Goal: Contribute content

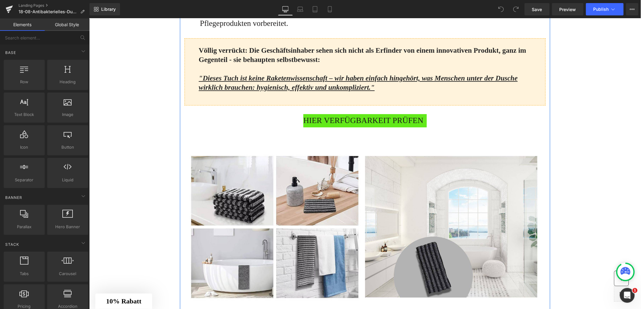
scroll to position [741, 0]
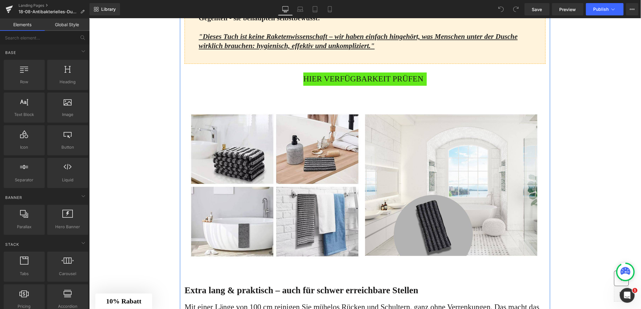
click at [337, 85] on span "HIER VERFÜGBARKEIT PRÜFEN" at bounding box center [363, 78] width 120 height 13
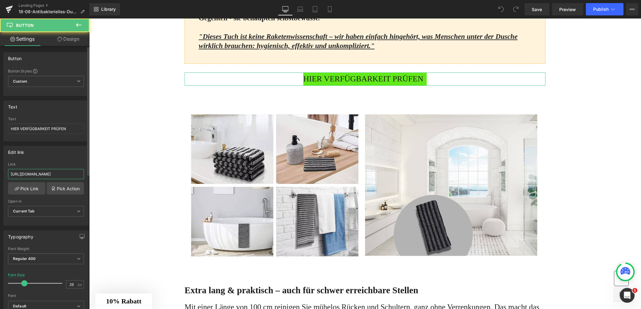
click at [48, 177] on input "https://www.waterjake.de/products/waterjake-duschpeeling-tuch" at bounding box center [46, 174] width 76 height 10
type input "[URL][DOMAIN_NAME]"
click at [19, 195] on div "https://shop.waterjake.de/click Link https://shop.waterjake.de/click Pick Link …" at bounding box center [46, 193] width 84 height 63
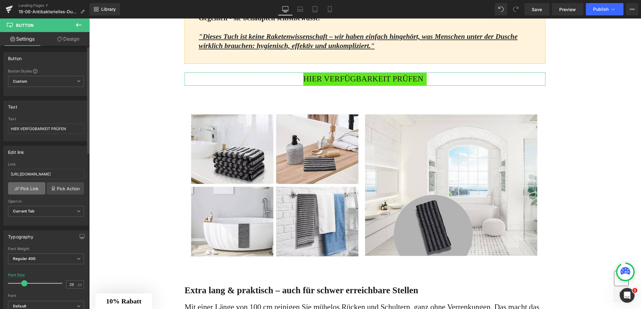
click at [20, 193] on link "Pick Link" at bounding box center [26, 188] width 37 height 12
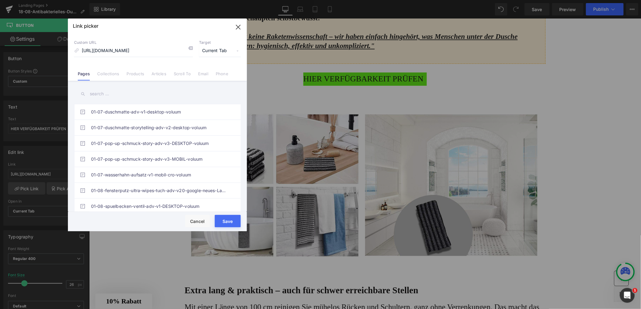
click at [228, 223] on button "Save" at bounding box center [228, 221] width 26 height 12
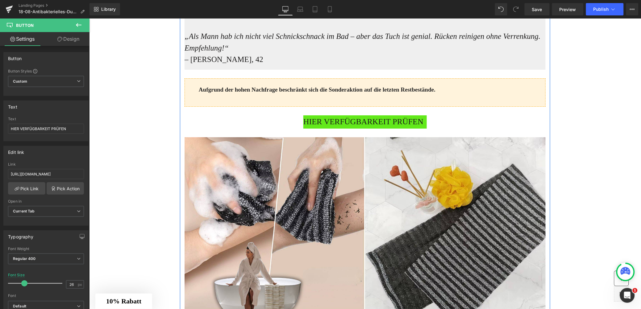
scroll to position [1574, 0]
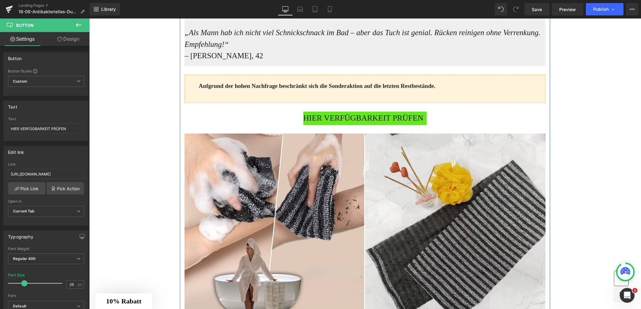
click at [328, 111] on div "Text Block" at bounding box center [364, 107] width 361 height 9
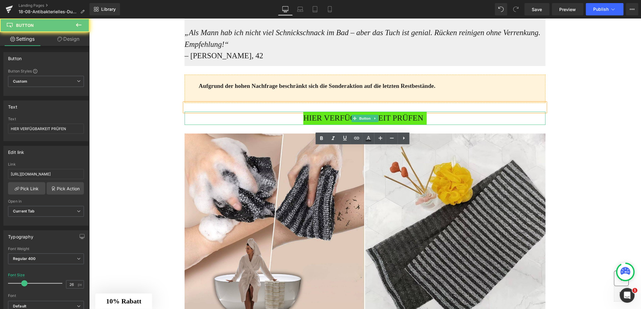
click at [321, 125] on span "HIER VERFÜGBARKEIT PRÜFEN" at bounding box center [363, 117] width 120 height 13
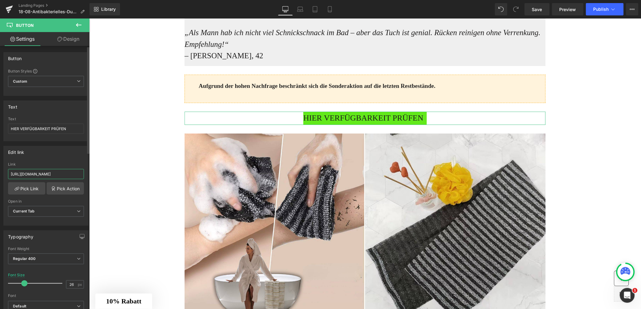
click at [30, 175] on input "https://www.waterjake.de/products/waterjake-duschpeeling-tuch" at bounding box center [46, 174] width 76 height 10
paste input "shop.waterjake.de/click"
type input "[URL][DOMAIN_NAME]"
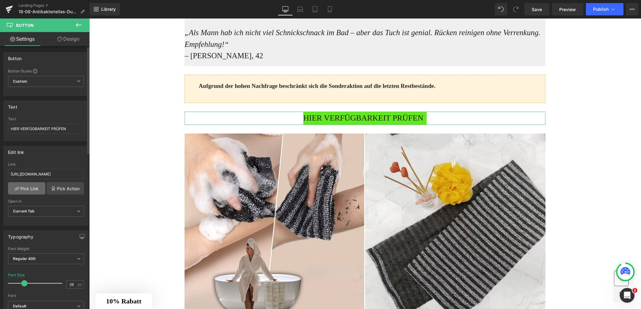
click at [27, 189] on link "Pick Link" at bounding box center [26, 188] width 37 height 12
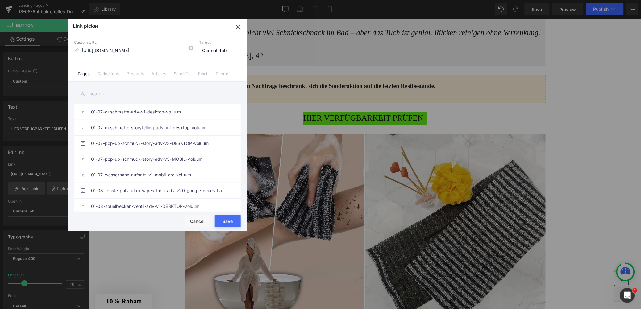
drag, startPoint x: 221, startPoint y: 226, endPoint x: 132, endPoint y: 208, distance: 91.1
click at [221, 226] on button "Save" at bounding box center [228, 221] width 26 height 12
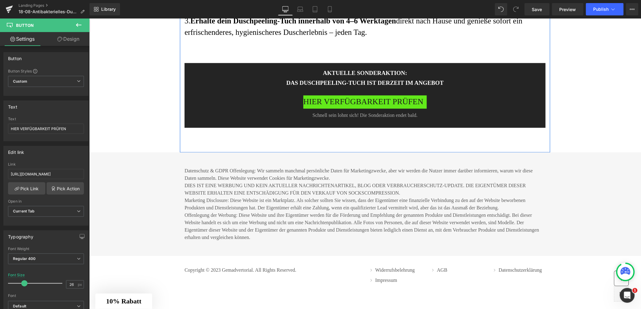
scroll to position [2935, 0]
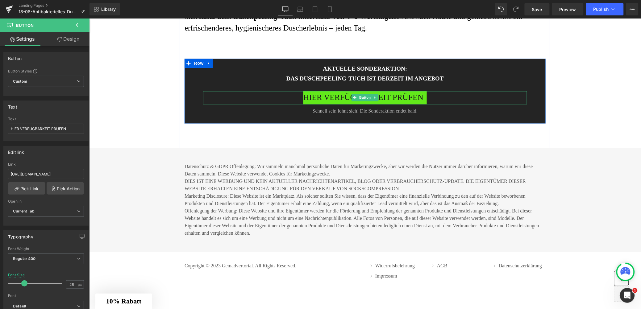
click at [324, 104] on span "HIER VERFÜGBARKEIT PRÜFEN" at bounding box center [363, 97] width 120 height 13
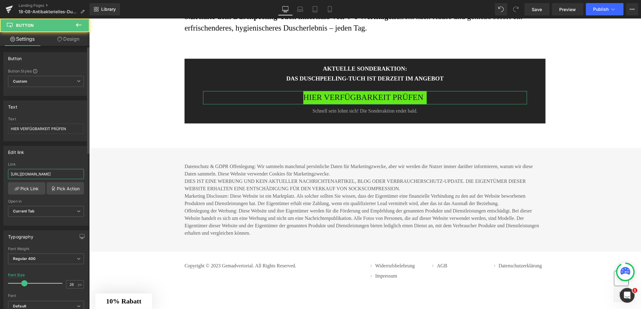
click at [27, 177] on input "https://www.waterjake.de/products/waterjake-duschpeeling-tuch" at bounding box center [46, 174] width 76 height 10
paste input "shop.waterjake.de/click"
type input "[URL][DOMAIN_NAME]"
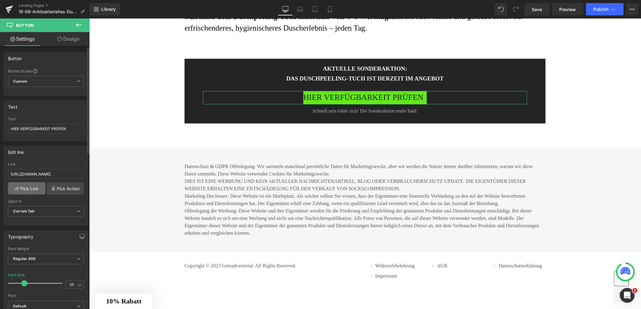
click at [28, 190] on link "Pick Link" at bounding box center [26, 188] width 37 height 12
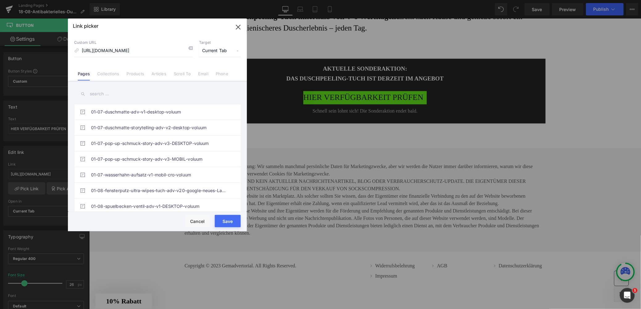
click at [227, 223] on button "Save" at bounding box center [228, 221] width 26 height 12
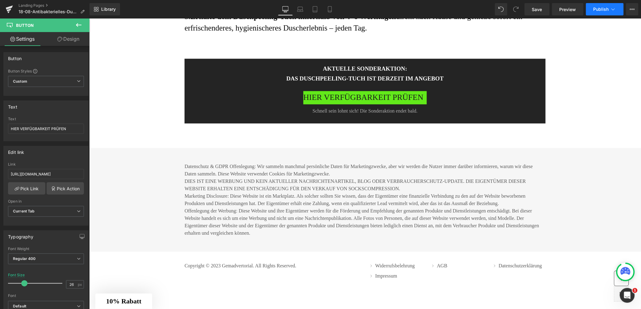
click at [598, 7] on span "Publish" at bounding box center [600, 9] width 15 height 5
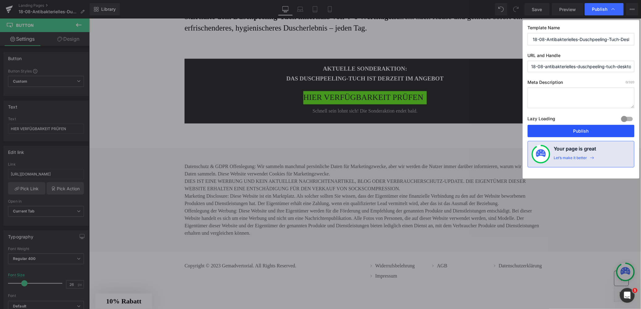
click at [572, 133] on button "Publish" at bounding box center [580, 131] width 107 height 12
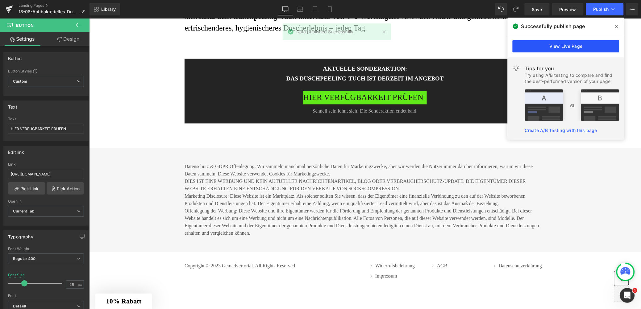
click at [536, 46] on link "View Live Page" at bounding box center [565, 46] width 107 height 12
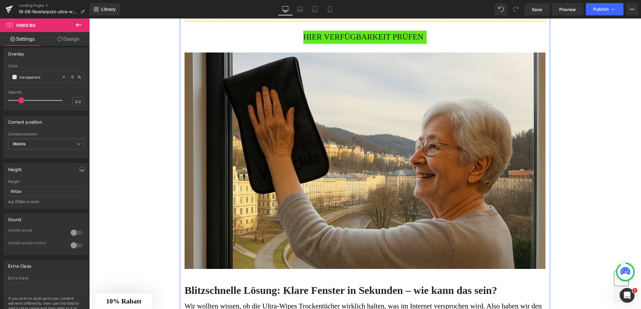
scroll to position [555, 0]
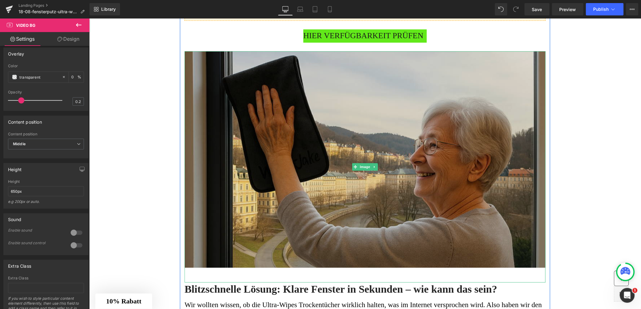
click at [324, 167] on img at bounding box center [364, 166] width 361 height 231
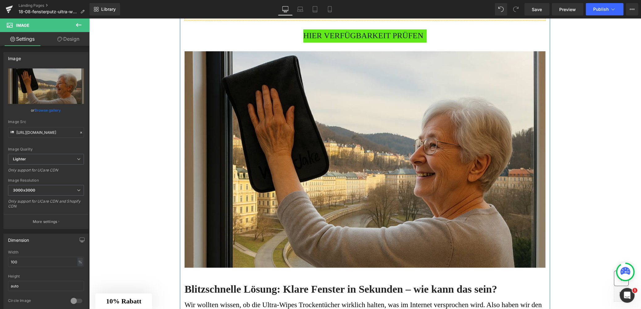
click at [350, 19] on div "Aufgrund der hohen Nachfrage beschränkt sich die Sonderaktion auf die letzten R…" at bounding box center [364, 6] width 361 height 29
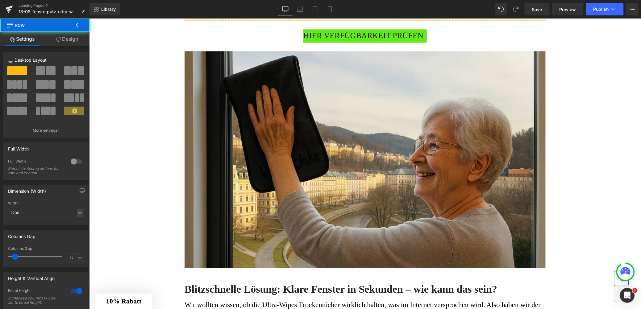
click at [340, 41] on span "HIER VERFÜGBARKEIT PRÜFEN" at bounding box center [363, 35] width 120 height 13
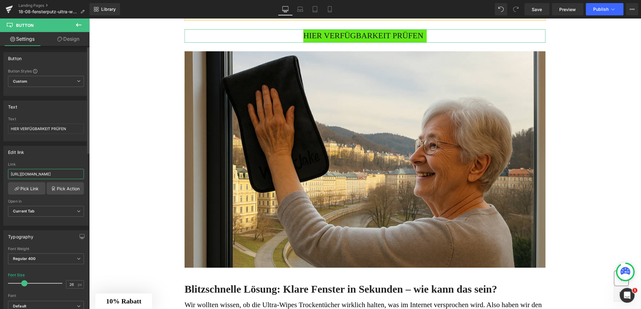
click at [32, 172] on input "[URL][DOMAIN_NAME]" at bounding box center [46, 174] width 76 height 10
